Goal: Task Accomplishment & Management: Complete application form

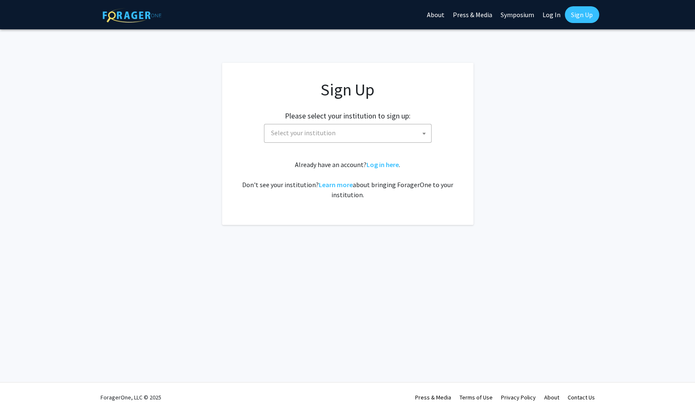
click at [329, 138] on span "Select your institution" at bounding box center [349, 132] width 163 height 17
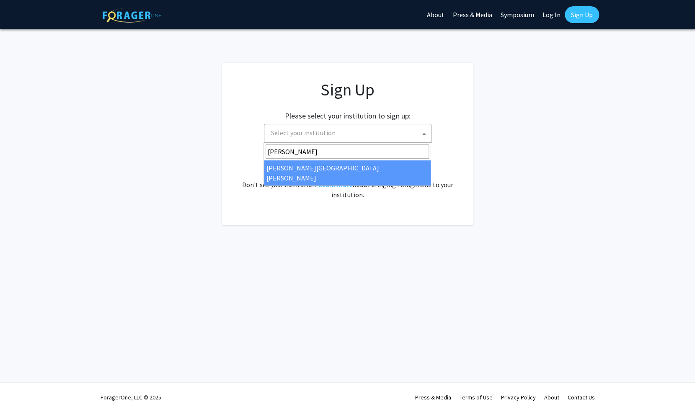
type input "[PERSON_NAME]"
select select "1"
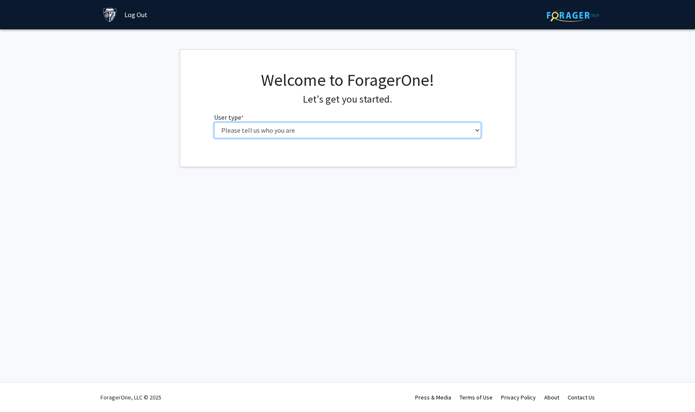
select select "4: postDoc"
click option "Postdoctoral Researcher / Research Staff / Medical Resident / Medical Fellow" at bounding box center [0, 0] width 0 height 0
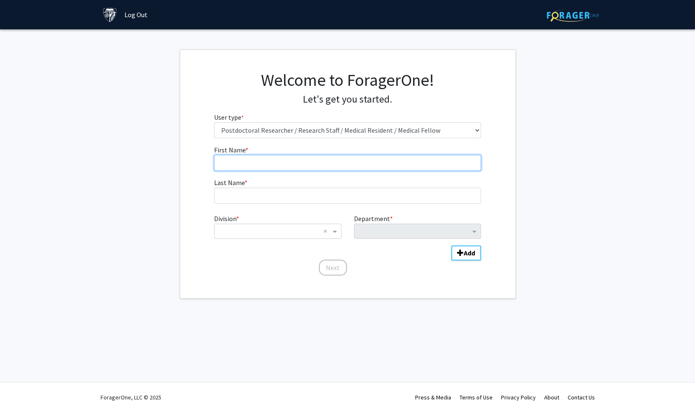
click at [288, 161] on input "First Name * required" at bounding box center [347, 163] width 267 height 16
type input "o"
type input "Olivia"
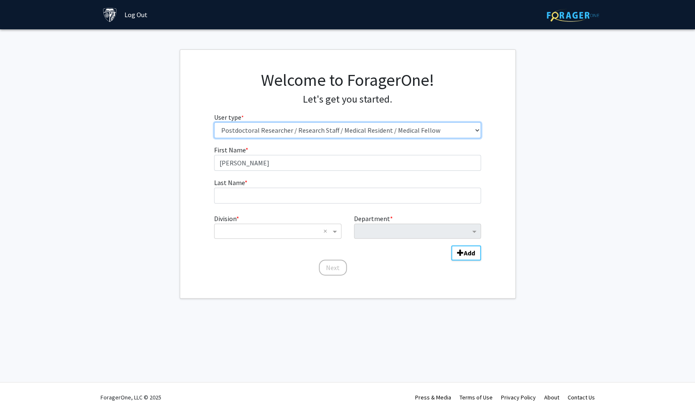
select select "1: undergrad"
click option "Undergraduate Student" at bounding box center [0, 0] width 0 height 0
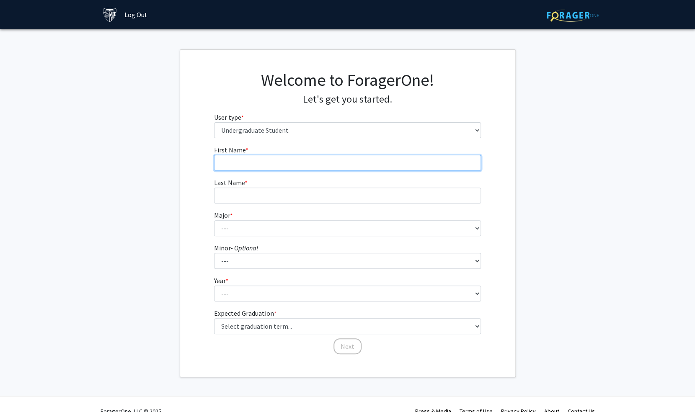
click at [274, 165] on input "First Name * required" at bounding box center [347, 163] width 267 height 16
type input "Olivia"
click at [253, 204] on form "First Name * required Olivia Last Name * required Major * required --- Africana…" at bounding box center [347, 246] width 267 height 202
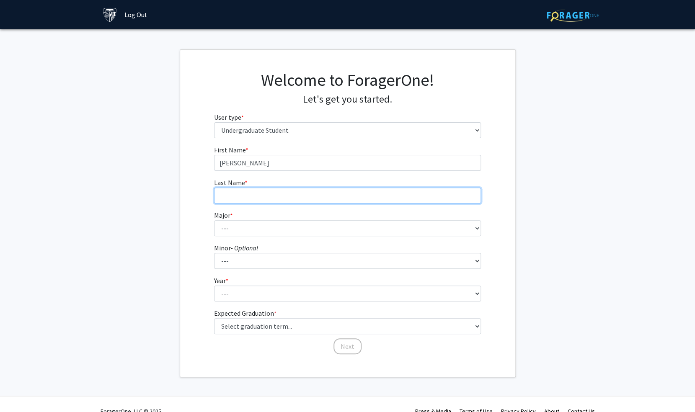
click at [253, 193] on input "Last Name * required" at bounding box center [347, 196] width 267 height 16
type input "Hatcher"
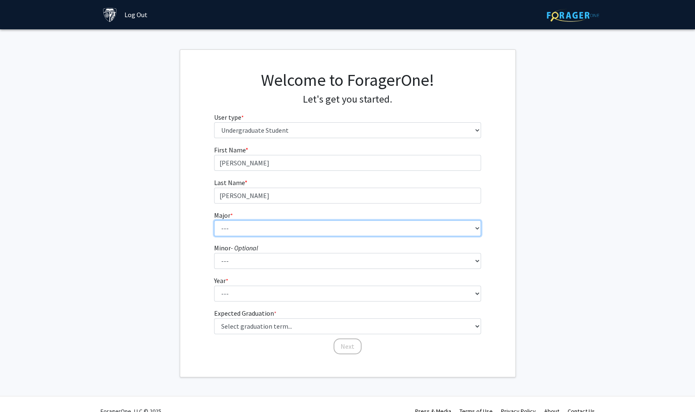
click at [214, 220] on select "--- Africana Studies Anthropology Applied Mathematics & Statistics Archaeology …" at bounding box center [347, 228] width 267 height 16
select select "45: 58"
click option "Neuroscience" at bounding box center [0, 0] width 0 height 0
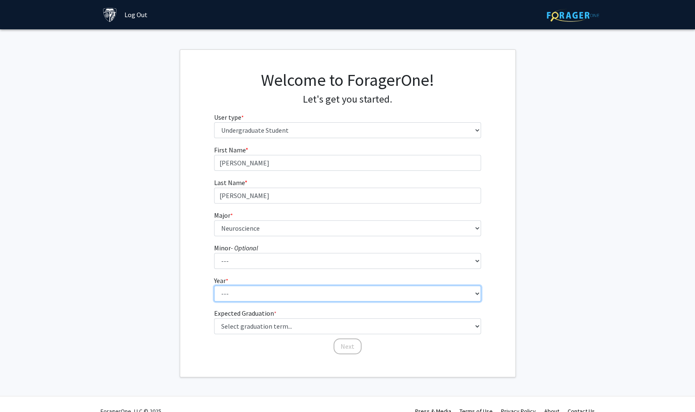
click at [214, 286] on select "--- First-year Sophomore Junior Senior Postbaccalaureate Certificate" at bounding box center [347, 294] width 267 height 16
select select "5: postbaccalaureate_certificate"
click option "Postbaccalaureate Certificate" at bounding box center [0, 0] width 0 height 0
click at [305, 366] on div "Welcome to ForagerOne! Let's get you started. User type * required Please tell …" at bounding box center [347, 213] width 335 height 327
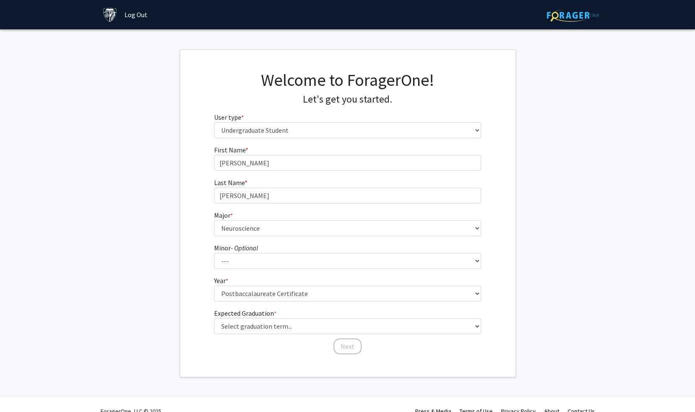
scroll to position [14, 0]
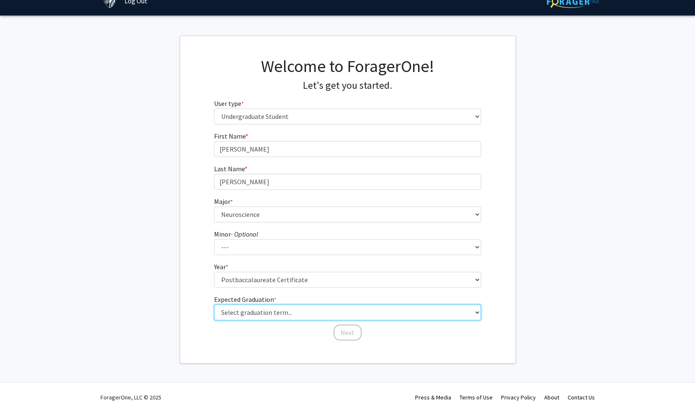
click at [214, 305] on select "Select graduation term... Spring 2025 Summer 2025 Fall 2025 Winter 2025 Spring …" at bounding box center [347, 313] width 267 height 16
select select "1: spring_2025"
click option "Spring 2025" at bounding box center [0, 0] width 0 height 0
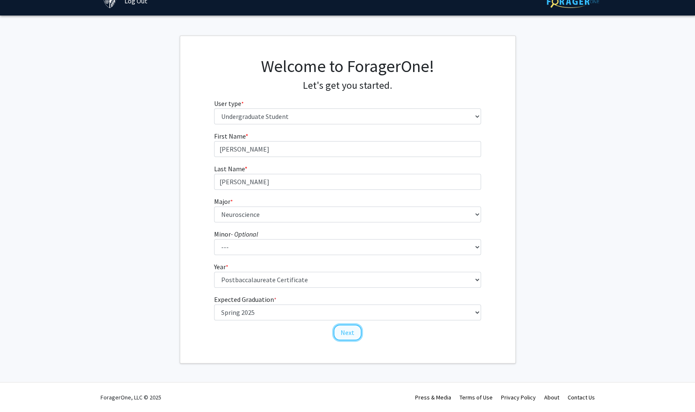
click at [348, 336] on button "Next" at bounding box center [347, 333] width 28 height 16
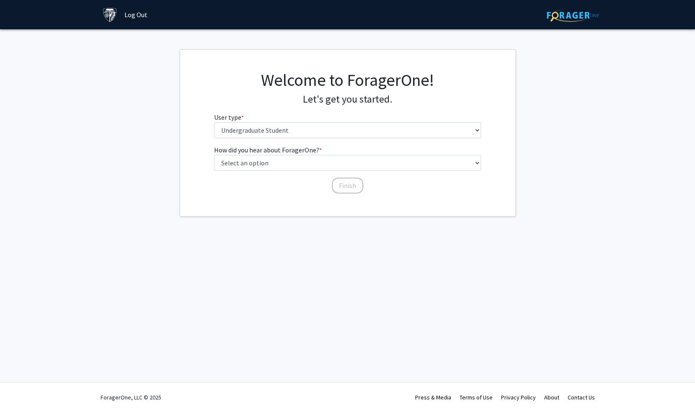
scroll to position [0, 0]
click at [214, 155] on select "Select an option Peer/student recommendation Faculty/staff recommendation Unive…" at bounding box center [347, 163] width 267 height 16
select select "3: university_website"
click option "University website" at bounding box center [0, 0] width 0 height 0
click at [343, 188] on button "Finish" at bounding box center [347, 186] width 31 height 16
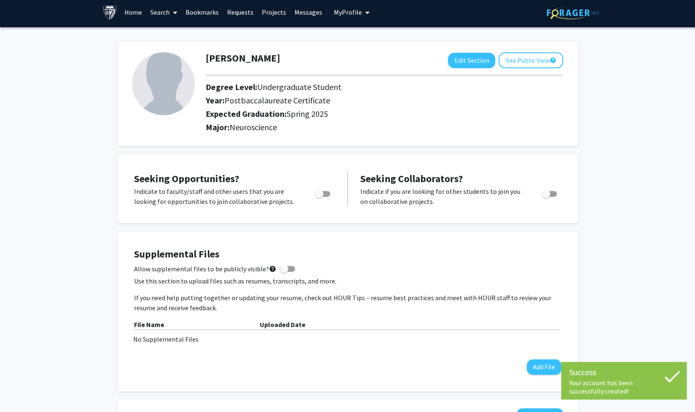
scroll to position [2, 0]
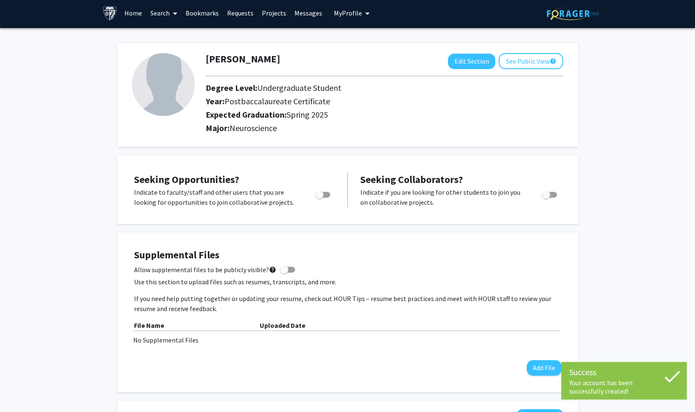
click at [322, 195] on span "Toggle" at bounding box center [319, 195] width 8 height 8
click at [319, 198] on input "Are you actively seeking opportunities?" at bounding box center [319, 198] width 0 height 0
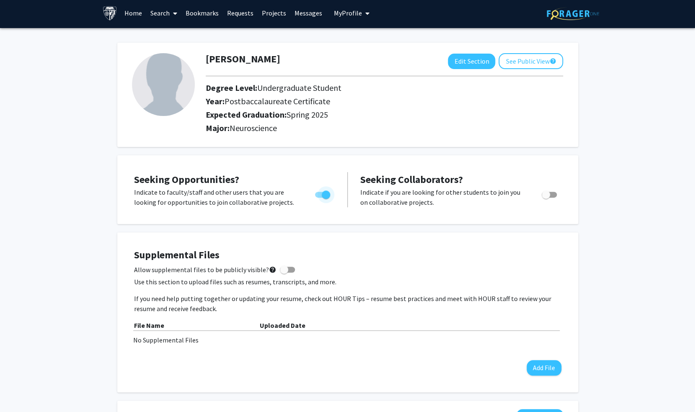
click at [328, 195] on span "Toggle" at bounding box center [326, 195] width 8 height 8
click at [319, 198] on input "Are you actively seeking opportunities?" at bounding box center [319, 198] width 0 height 0
checkbox input "false"
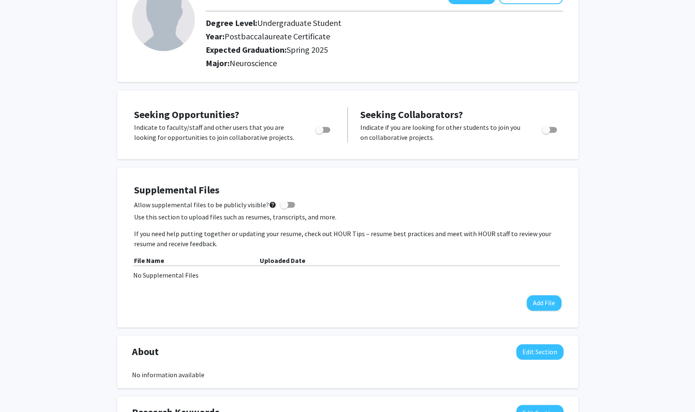
scroll to position [0, 0]
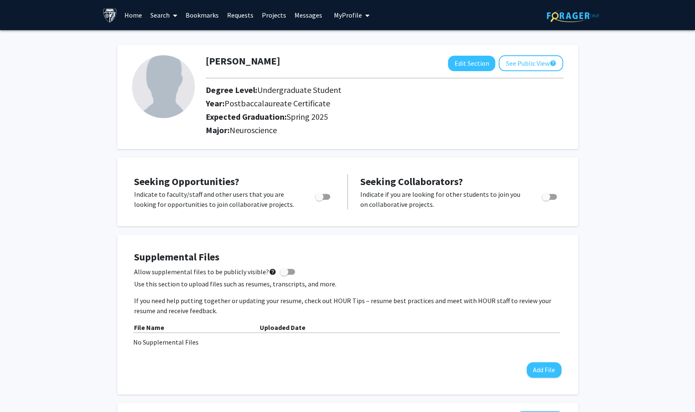
click at [140, 14] on link "Home" at bounding box center [133, 14] width 26 height 29
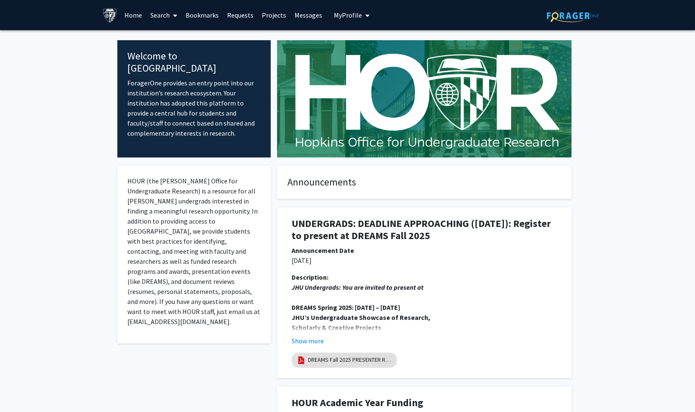
click at [269, 14] on link "Projects" at bounding box center [274, 14] width 33 height 29
